Goal: Navigation & Orientation: Find specific page/section

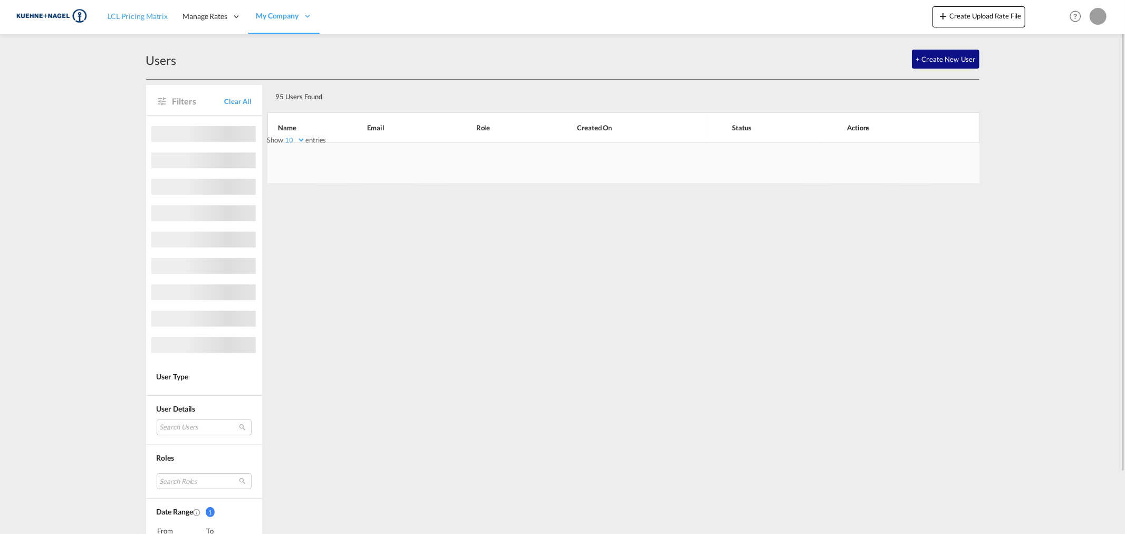
click at [65, 18] on div "LCL Pricing Matrix Manage Rates Contract Rates Tariffs My Rate Files Currency S…" at bounding box center [562, 16] width 1093 height 33
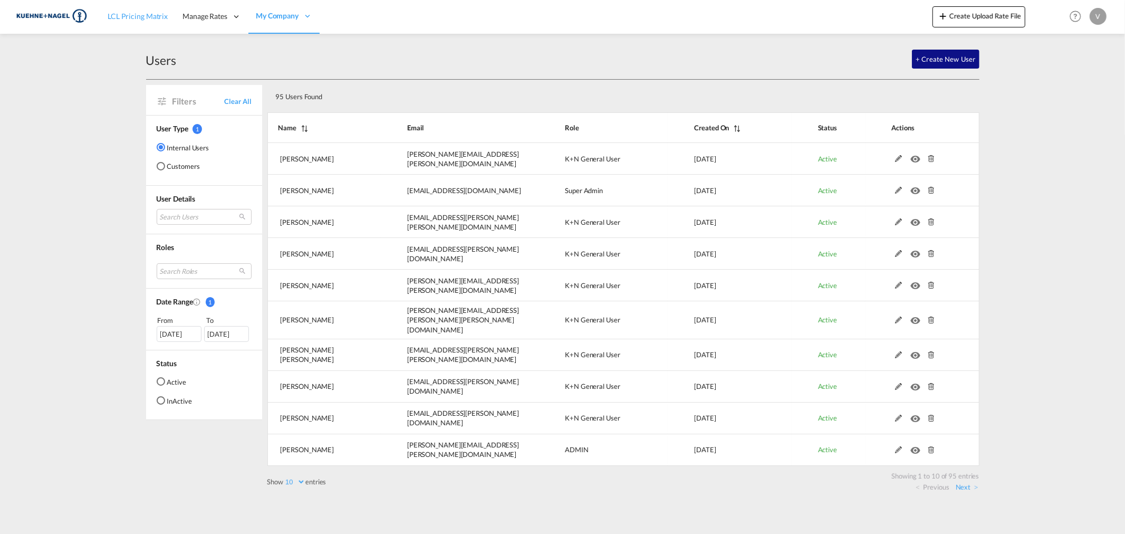
click at [132, 16] on span "LCL Pricing Matrix" at bounding box center [138, 16] width 60 height 9
